Goal: Information Seeking & Learning: Learn about a topic

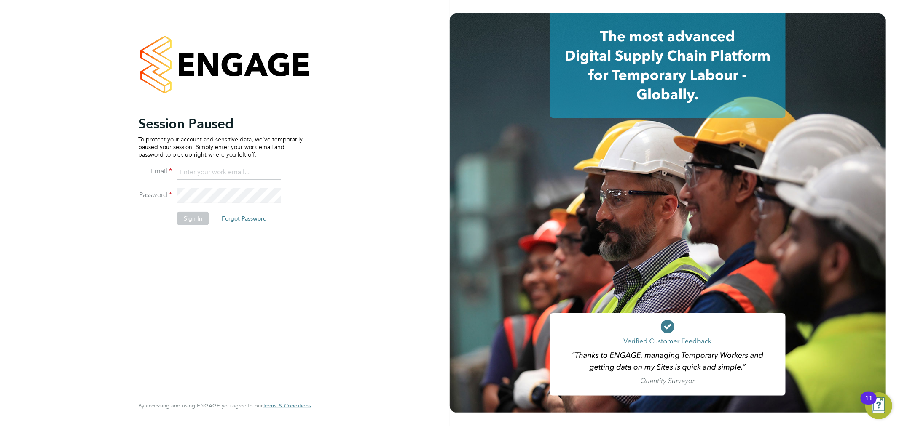
type input "[PERSON_NAME][EMAIL_ADDRESS][PERSON_NAME][DOMAIN_NAME]"
click at [192, 214] on button "Sign In" at bounding box center [193, 218] width 32 height 13
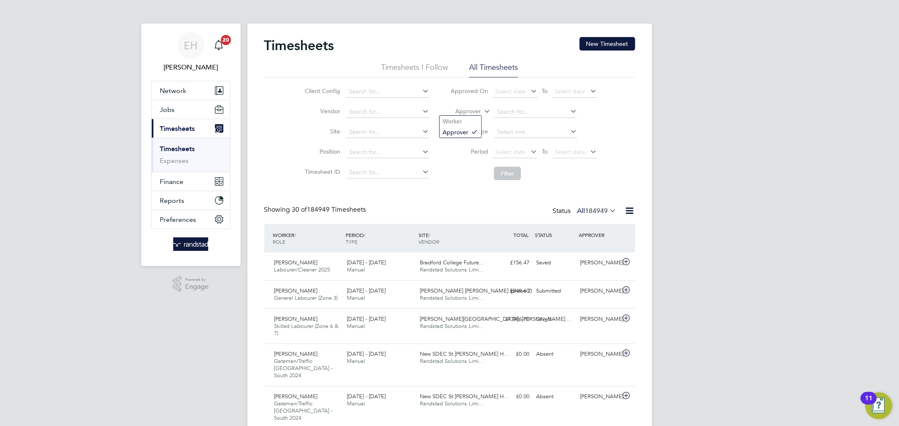
click at [482, 111] on icon at bounding box center [482, 109] width 0 height 8
click at [468, 119] on li "Worker" at bounding box center [460, 121] width 42 height 11
click at [508, 110] on input at bounding box center [535, 112] width 83 height 12
type input "cleaner"
click at [161, 108] on span "Jobs" at bounding box center [167, 110] width 15 height 8
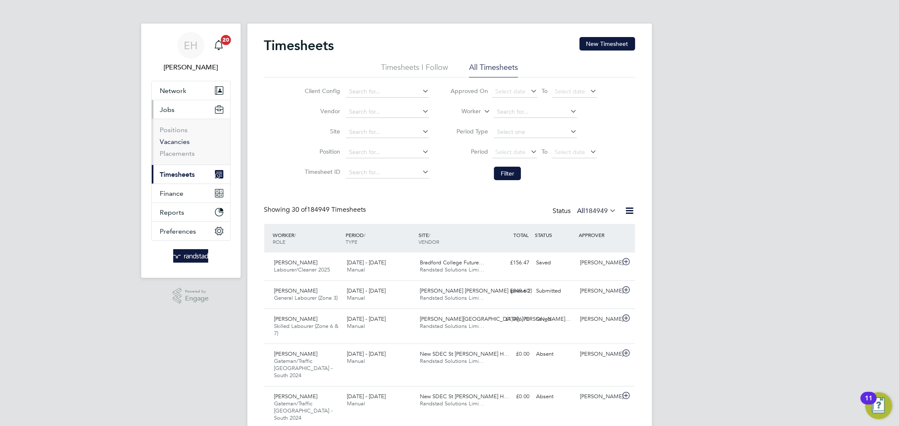
click at [169, 140] on link "Vacancies" at bounding box center [175, 142] width 30 height 8
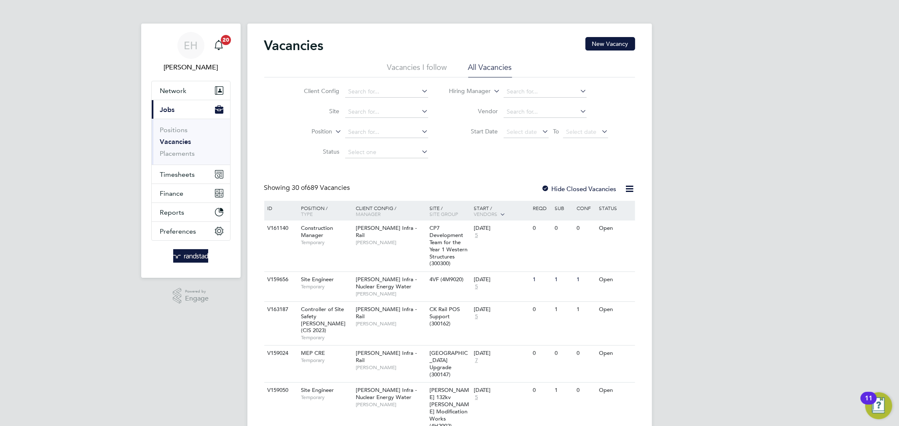
click at [333, 129] on icon at bounding box center [333, 130] width 0 height 8
click at [357, 136] on input at bounding box center [386, 132] width 83 height 12
click at [395, 95] on input at bounding box center [386, 92] width 83 height 12
click at [390, 101] on li "Aple ona - Pretium" at bounding box center [387, 103] width 84 height 11
type input "Apleona - Pretium"
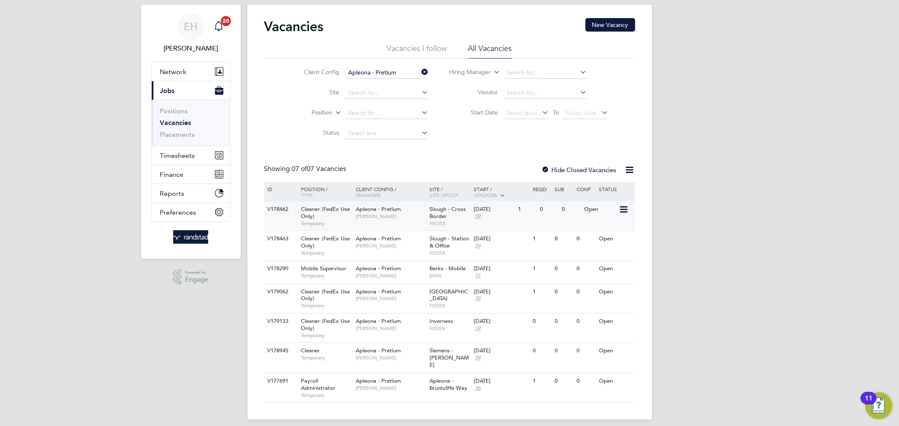
click at [352, 218] on div "Cleaner (FedEx Use Only) Temporary" at bounding box center [323, 216] width 59 height 29
click at [362, 245] on span "Tracy Sellick" at bounding box center [391, 246] width 70 height 7
click at [357, 298] on span "[PERSON_NAME]" at bounding box center [391, 298] width 70 height 7
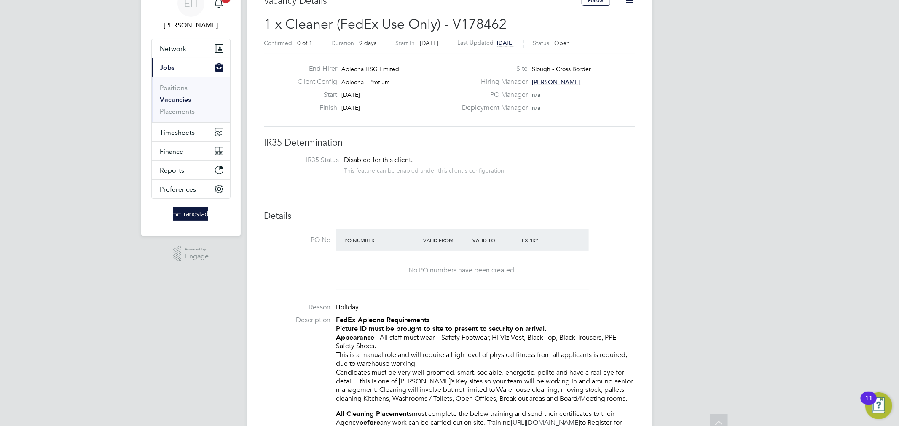
scroll to position [44, 0]
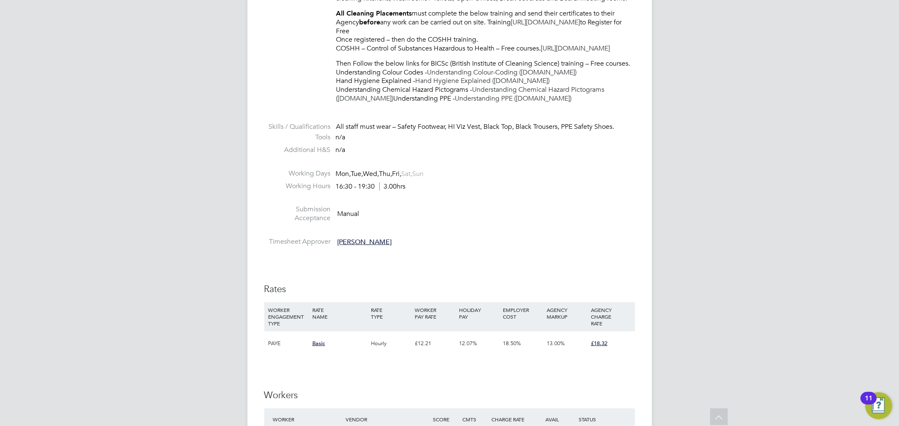
scroll to position [372, 0]
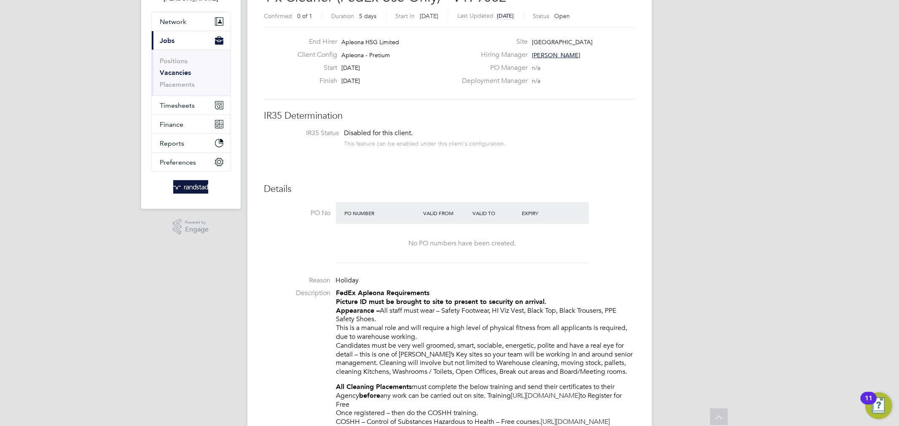
scroll to position [45, 0]
